Goal: Information Seeking & Learning: Learn about a topic

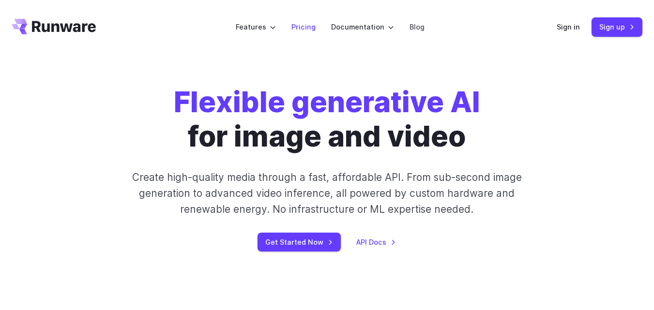
click at [301, 35] on li "Pricing" at bounding box center [304, 27] width 40 height 27
click at [302, 34] on li "Pricing" at bounding box center [304, 27] width 40 height 27
click at [301, 22] on link "Pricing" at bounding box center [303, 26] width 24 height 11
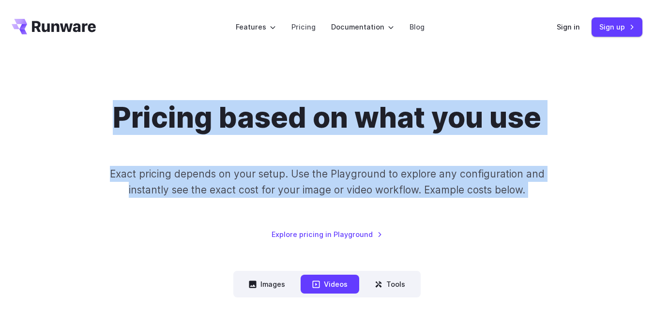
drag, startPoint x: 484, startPoint y: 45, endPoint x: 492, endPoint y: 59, distance: 16.0
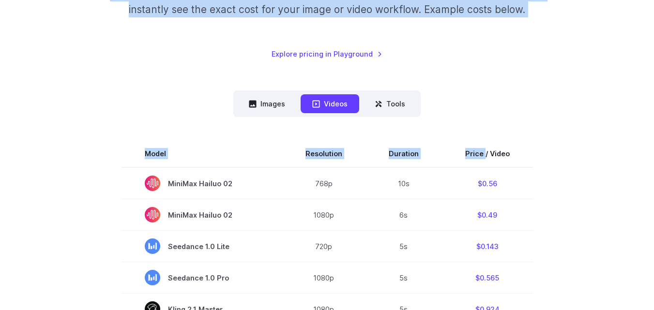
scroll to position [194, 0]
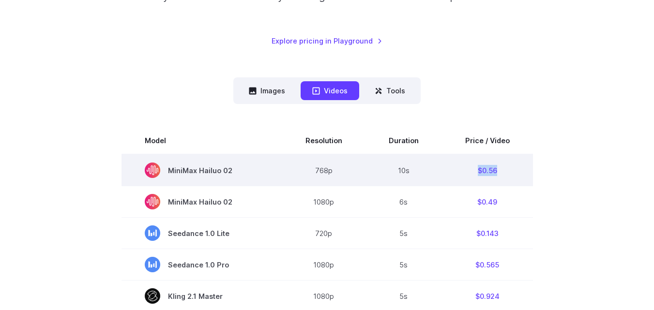
drag, startPoint x: 508, startPoint y: 171, endPoint x: 477, endPoint y: 167, distance: 31.7
click at [477, 167] on td "$0.56" at bounding box center [487, 170] width 91 height 32
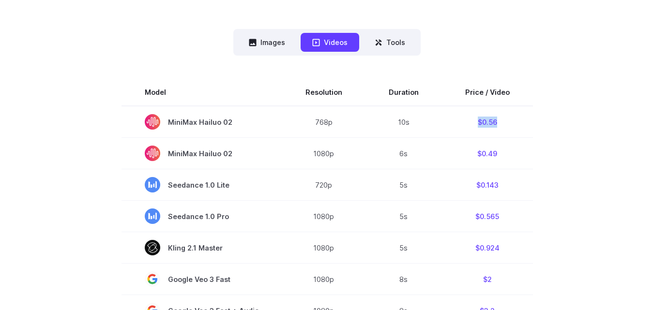
scroll to position [48, 0]
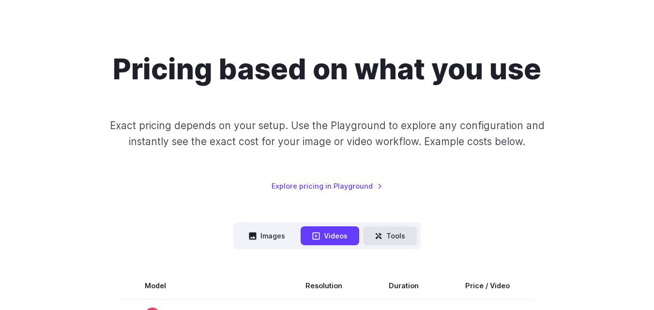
click at [384, 237] on button "Tools" at bounding box center [390, 236] width 54 height 19
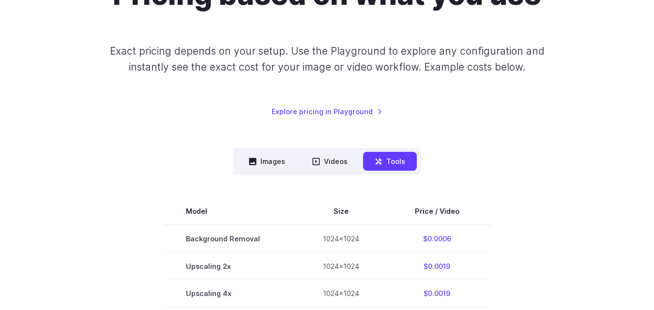
scroll to position [242, 0]
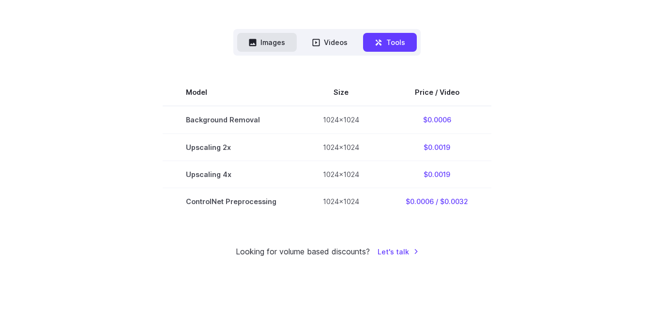
click at [275, 44] on button "Images" at bounding box center [267, 42] width 60 height 19
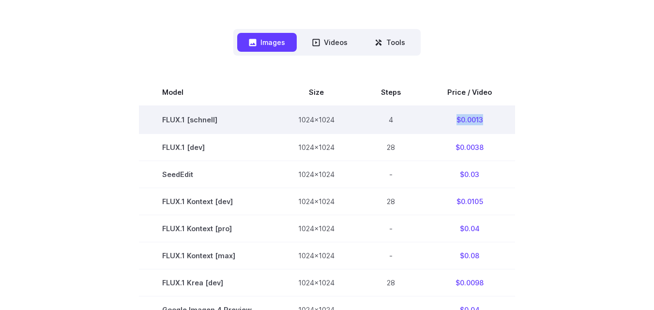
drag, startPoint x: 490, startPoint y: 121, endPoint x: 454, endPoint y: 121, distance: 35.8
click at [454, 121] on td "$0.0013" at bounding box center [469, 120] width 91 height 28
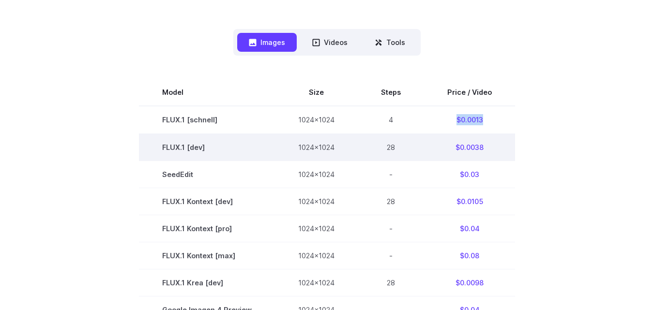
click at [512, 140] on td "$0.0038" at bounding box center [469, 147] width 91 height 27
